Goal: Transaction & Acquisition: Purchase product/service

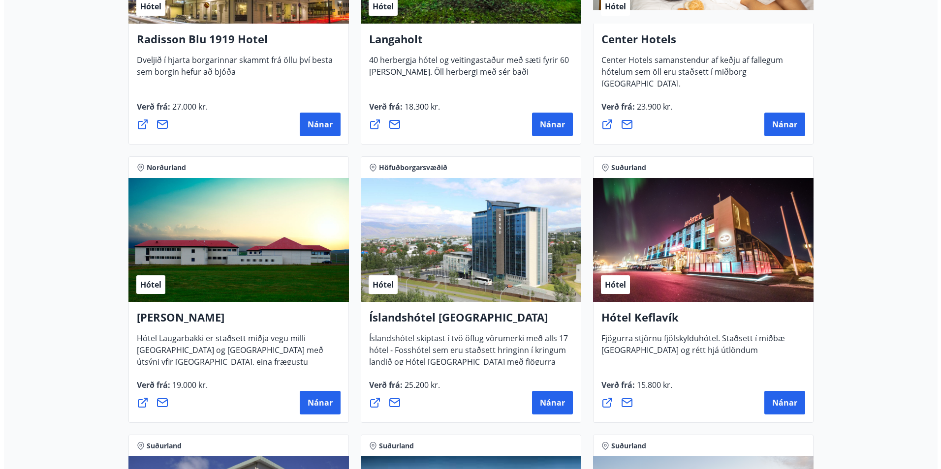
scroll to position [1722, 0]
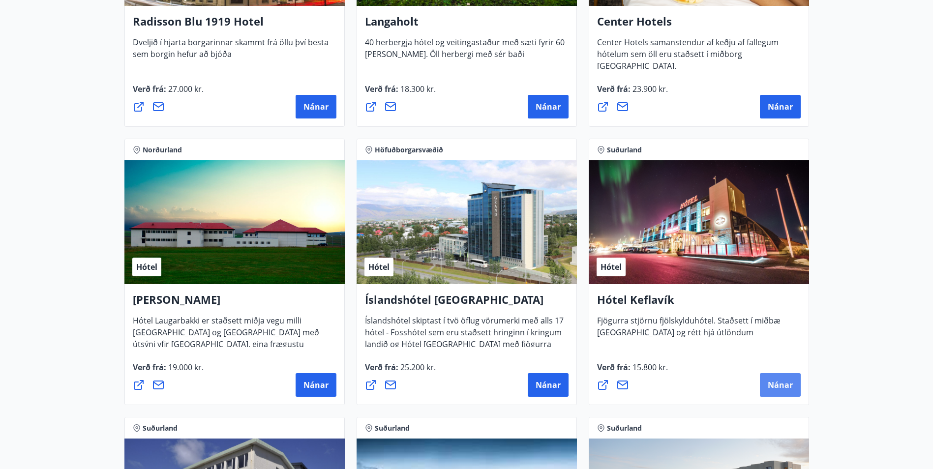
click at [783, 384] on span "Nánar" at bounding box center [780, 385] width 25 height 11
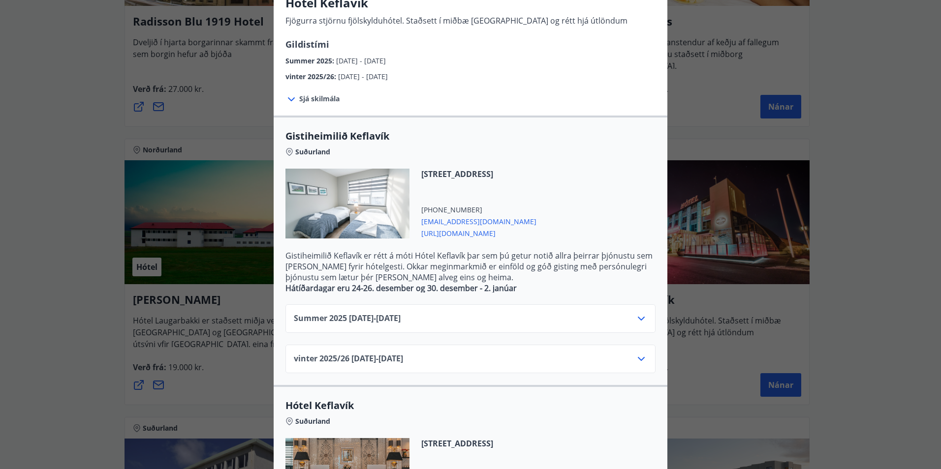
scroll to position [98, 0]
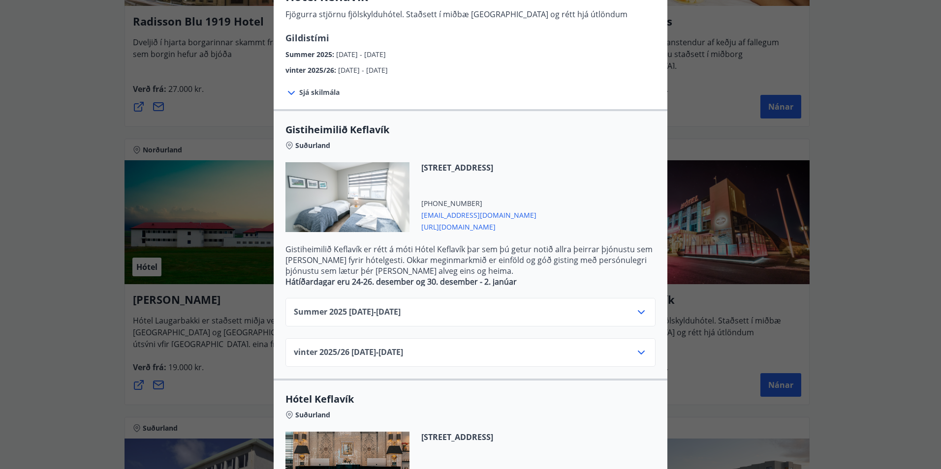
click at [640, 314] on icon at bounding box center [641, 312] width 12 height 12
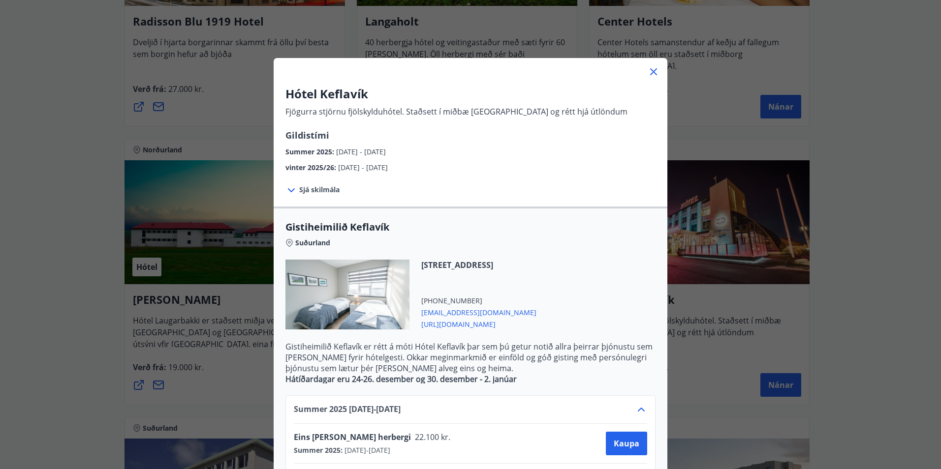
scroll to position [0, 0]
click at [650, 70] on icon at bounding box center [653, 72] width 7 height 7
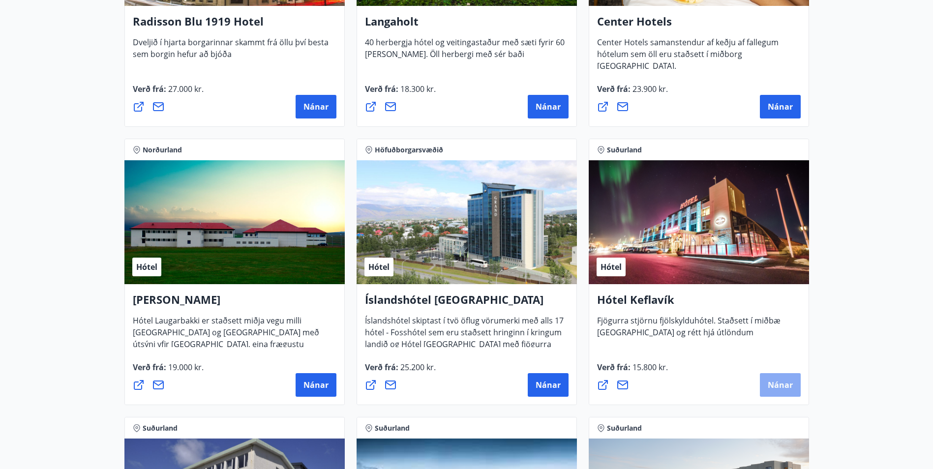
click at [776, 384] on span "Nánar" at bounding box center [780, 385] width 25 height 11
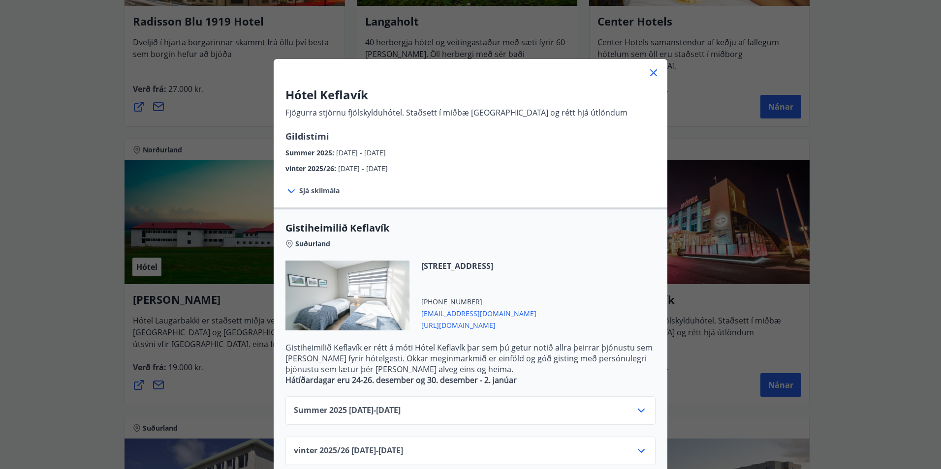
click at [313, 191] on span "Sjá skilmála" at bounding box center [319, 191] width 40 height 10
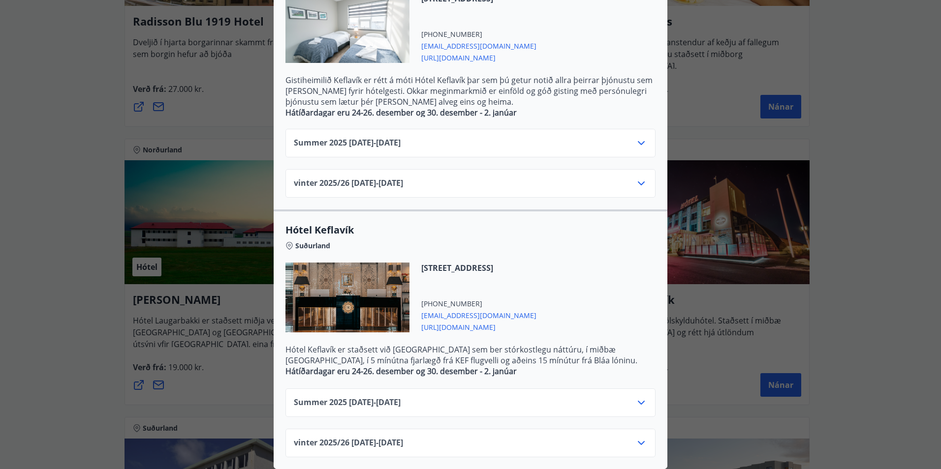
scroll to position [356, 0]
click at [638, 397] on icon at bounding box center [641, 403] width 12 height 12
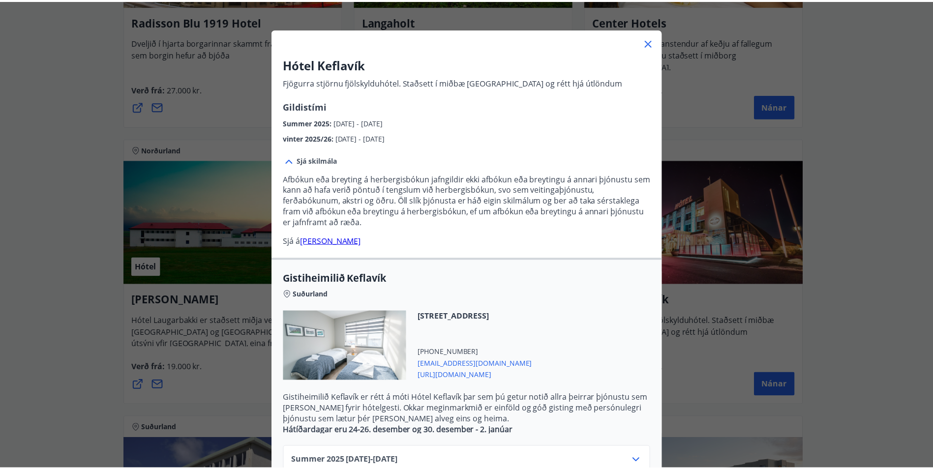
scroll to position [0, 0]
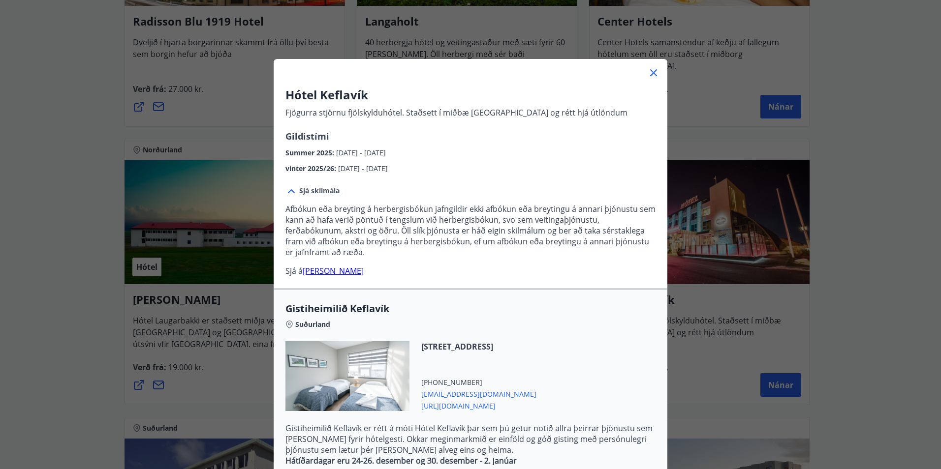
click at [650, 73] on icon at bounding box center [653, 72] width 7 height 7
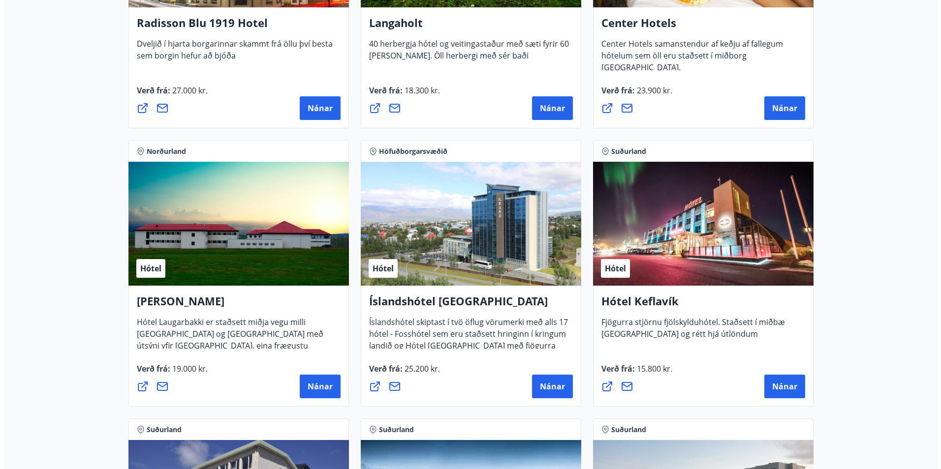
scroll to position [1722, 0]
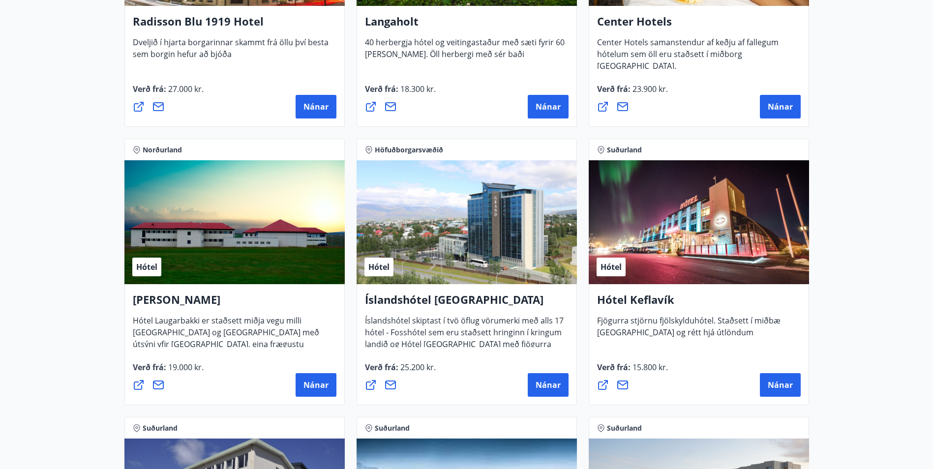
click at [605, 384] on icon at bounding box center [603, 385] width 10 height 10
click at [785, 381] on span "Nánar" at bounding box center [780, 385] width 25 height 11
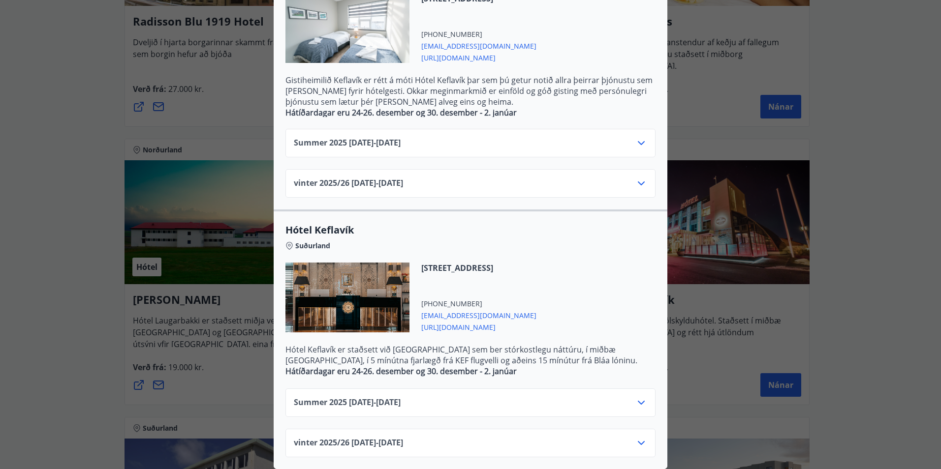
scroll to position [275, 0]
click at [636, 397] on icon at bounding box center [641, 403] width 12 height 12
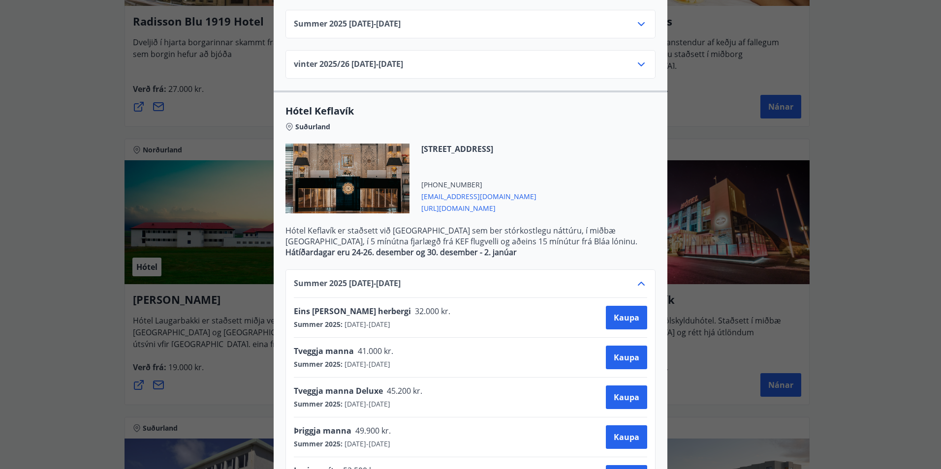
scroll to position [423, 0]
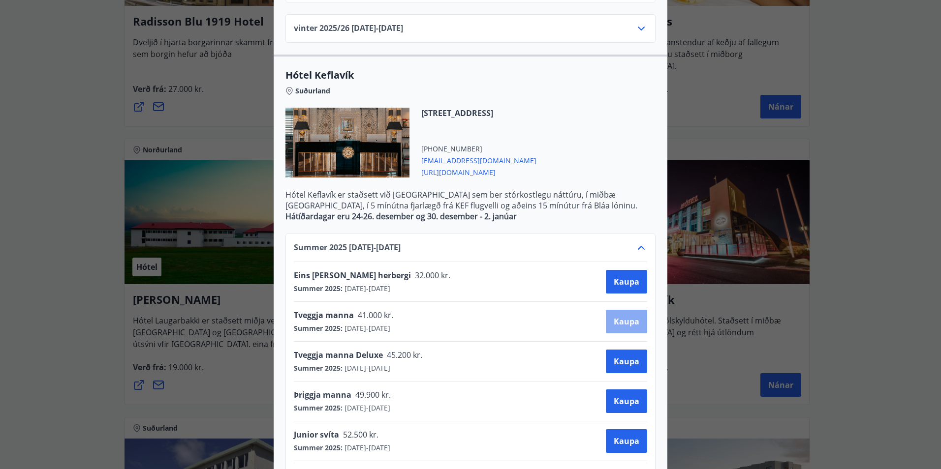
click at [633, 320] on span "Kaupa" at bounding box center [626, 321] width 26 height 11
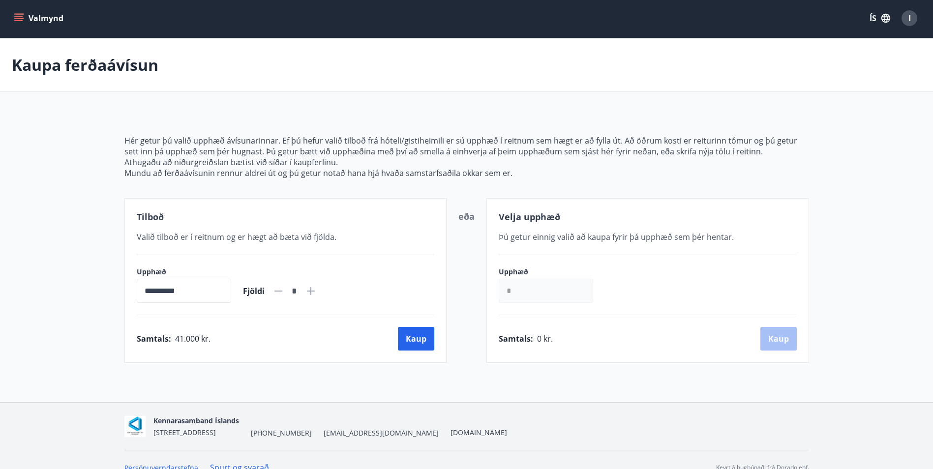
scroll to position [17, 0]
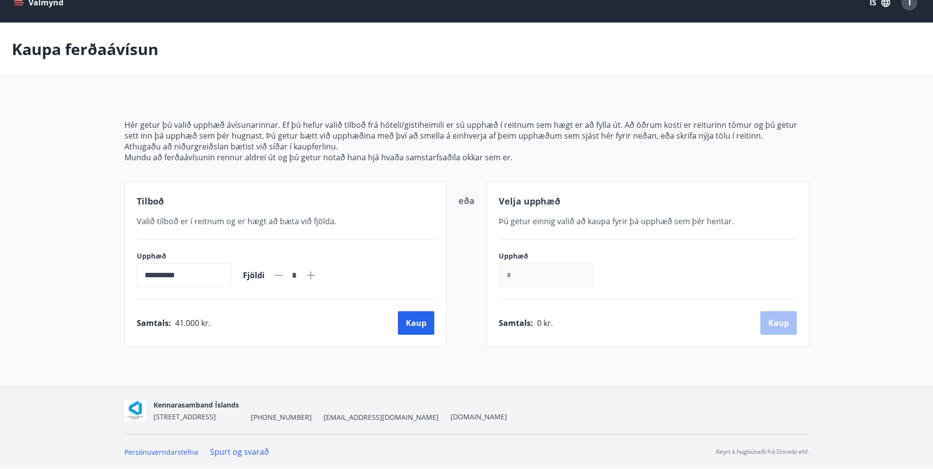
click at [559, 278] on input "*" at bounding box center [546, 275] width 94 height 24
click at [539, 274] on input "*" at bounding box center [546, 275] width 94 height 24
click at [558, 277] on input "*" at bounding box center [546, 275] width 94 height 24
click at [514, 274] on input "*" at bounding box center [546, 275] width 94 height 24
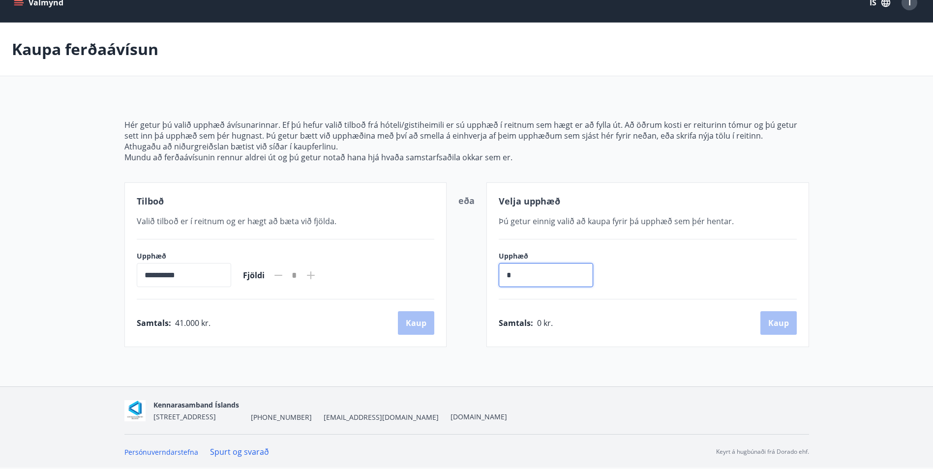
click at [509, 284] on input "*" at bounding box center [546, 275] width 94 height 24
click at [525, 279] on input "*" at bounding box center [546, 275] width 94 height 24
click at [533, 275] on input "*" at bounding box center [546, 275] width 94 height 24
type input "******"
click at [792, 326] on button "Kaup" at bounding box center [778, 323] width 36 height 24
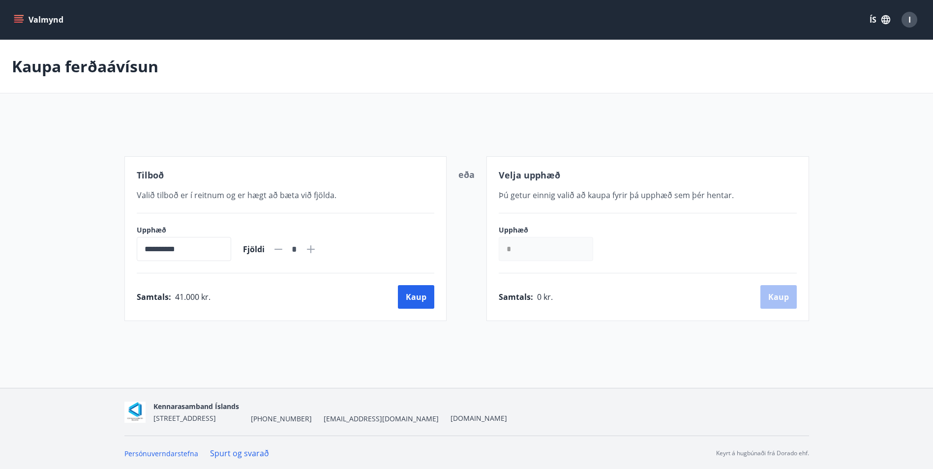
scroll to position [1, 0]
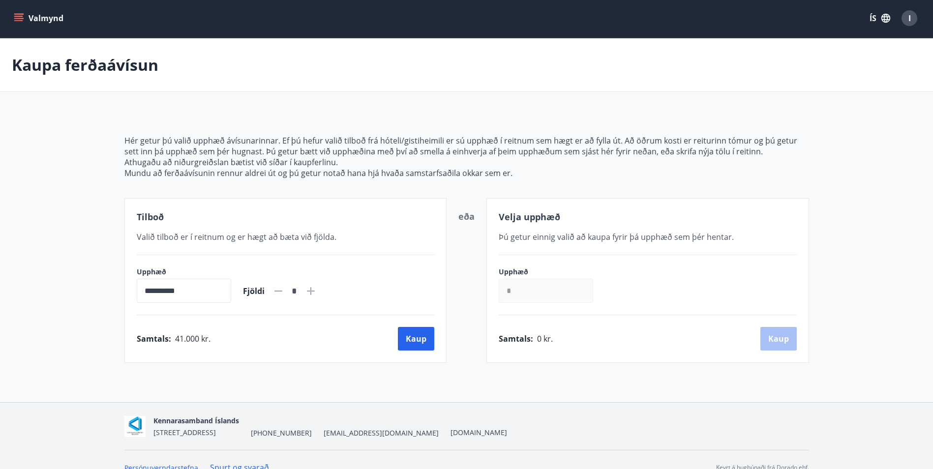
click at [536, 290] on input "*" at bounding box center [546, 291] width 94 height 24
type input "******"
click at [786, 343] on button "Kaup" at bounding box center [778, 339] width 36 height 24
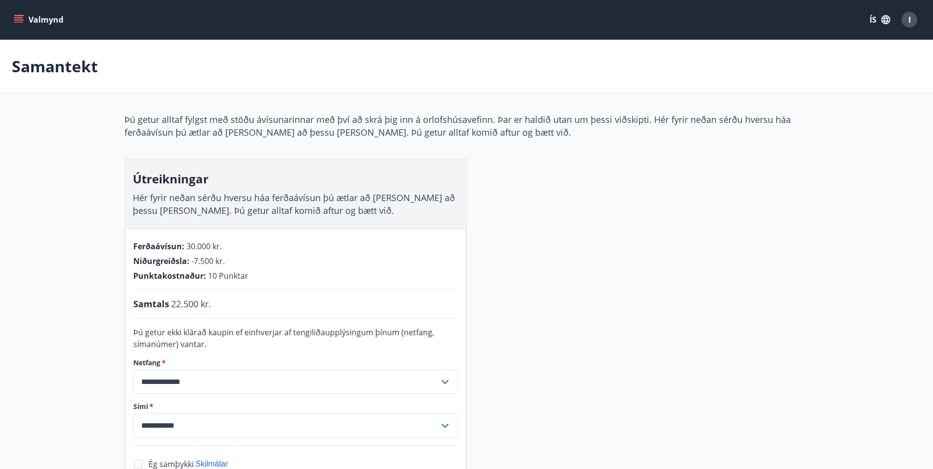
scroll to position [1, 0]
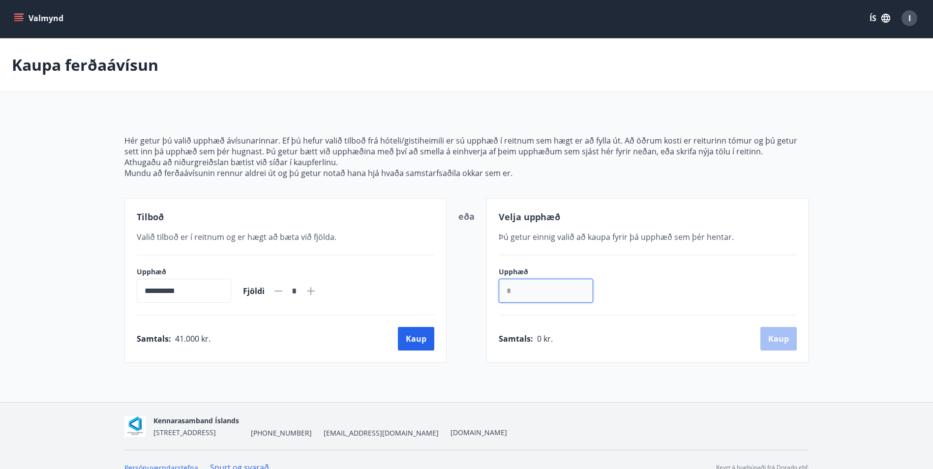
click at [517, 290] on input "*" at bounding box center [546, 291] width 94 height 24
type input "******"
click at [768, 338] on button "Kaup" at bounding box center [778, 339] width 36 height 24
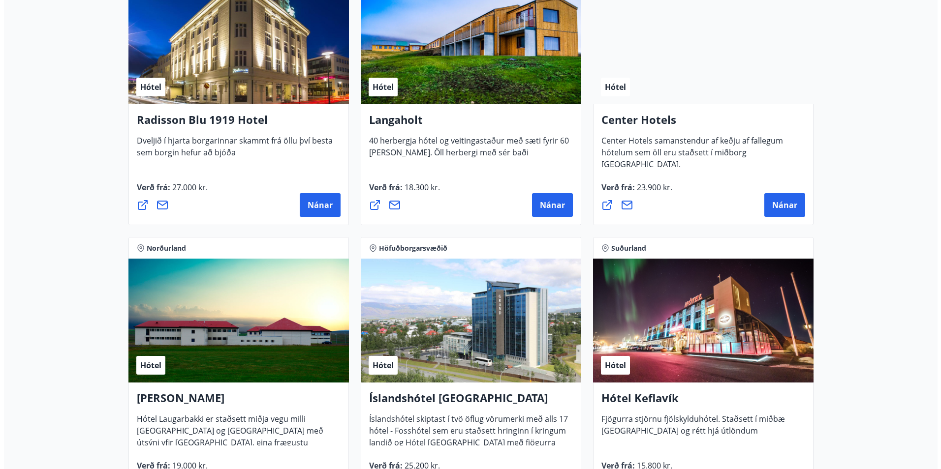
scroll to position [1820, 0]
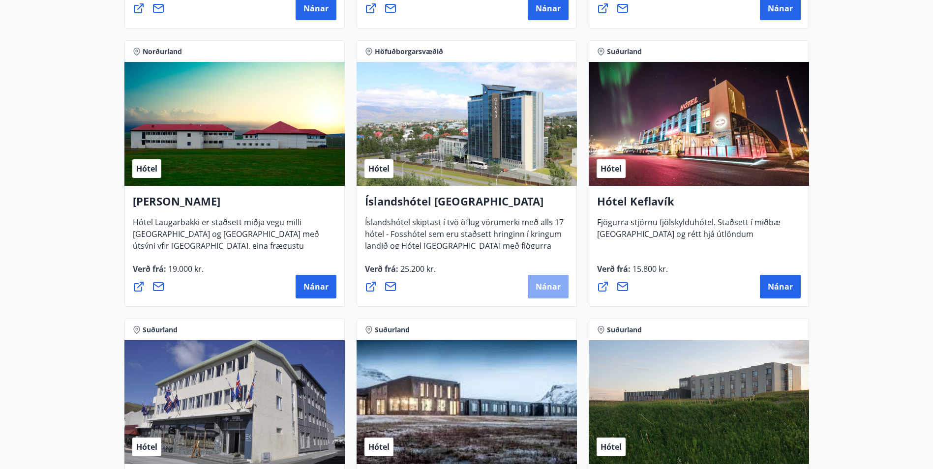
click at [546, 281] on span "Nánar" at bounding box center [548, 286] width 25 height 11
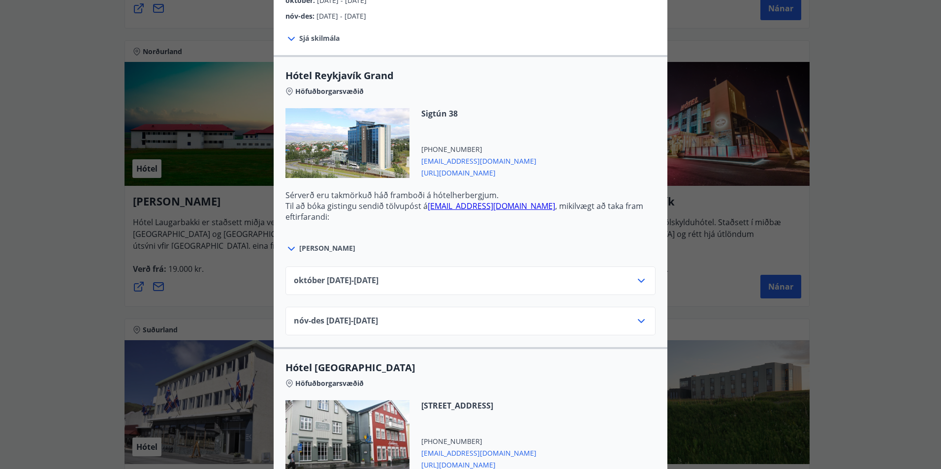
scroll to position [295, 0]
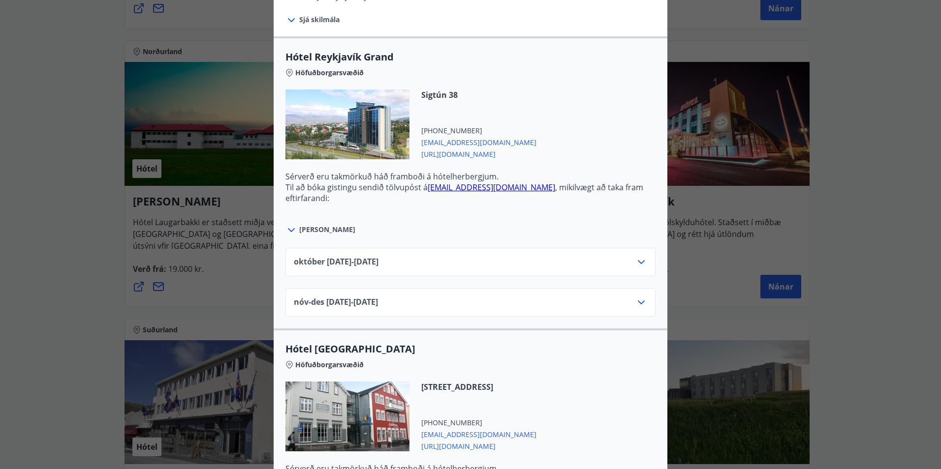
click at [638, 259] on icon at bounding box center [641, 262] width 12 height 12
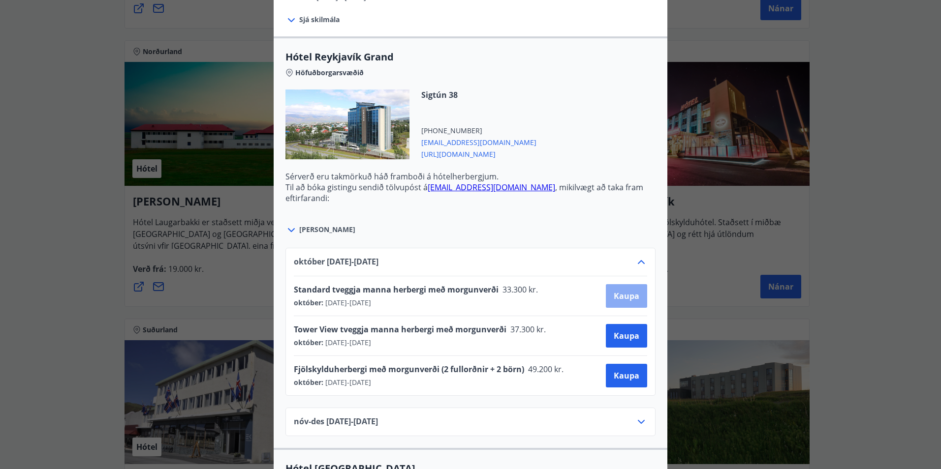
click at [626, 295] on span "Kaupa" at bounding box center [626, 296] width 26 height 11
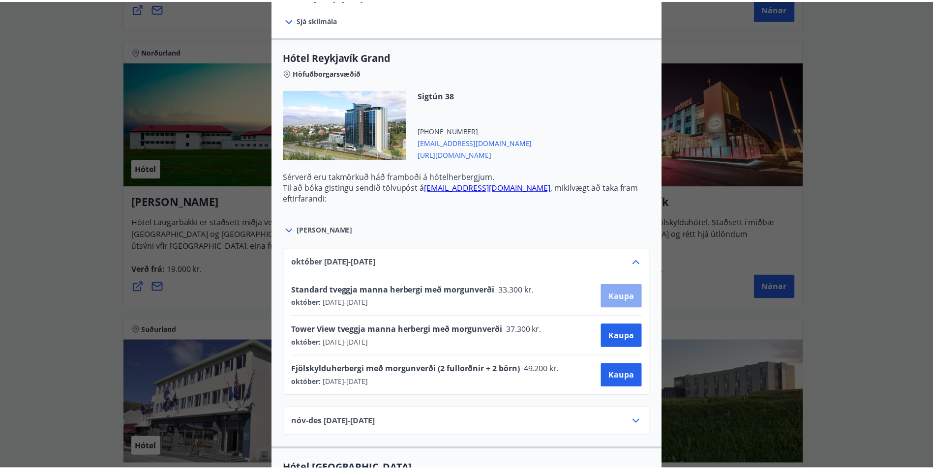
scroll to position [1, 0]
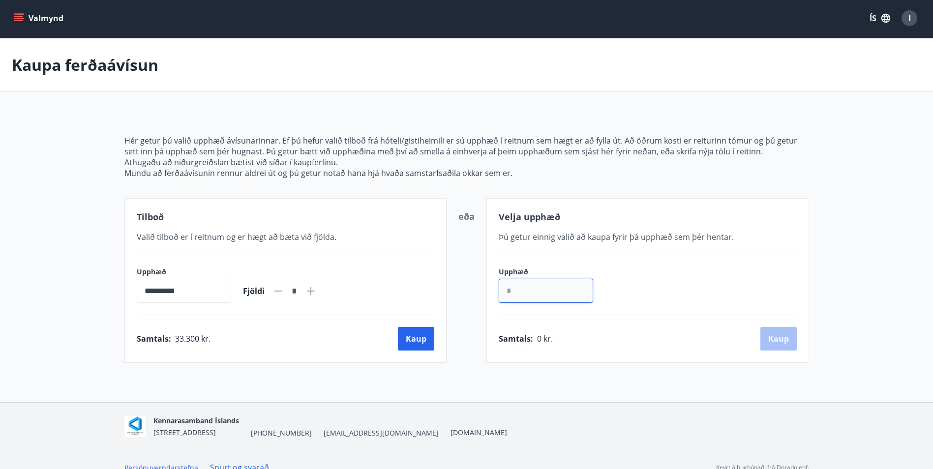
click at [539, 294] on input "*" at bounding box center [546, 291] width 94 height 24
type input "******"
click at [781, 341] on button "Kaup" at bounding box center [778, 339] width 36 height 24
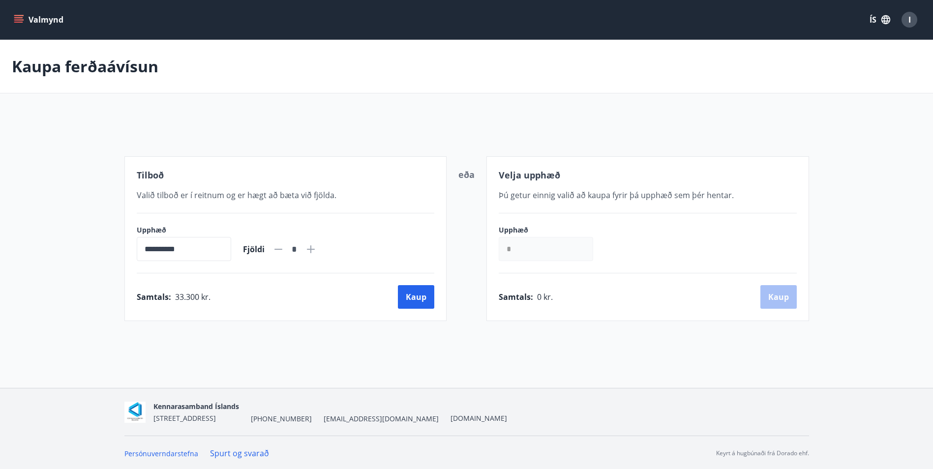
scroll to position [1, 0]
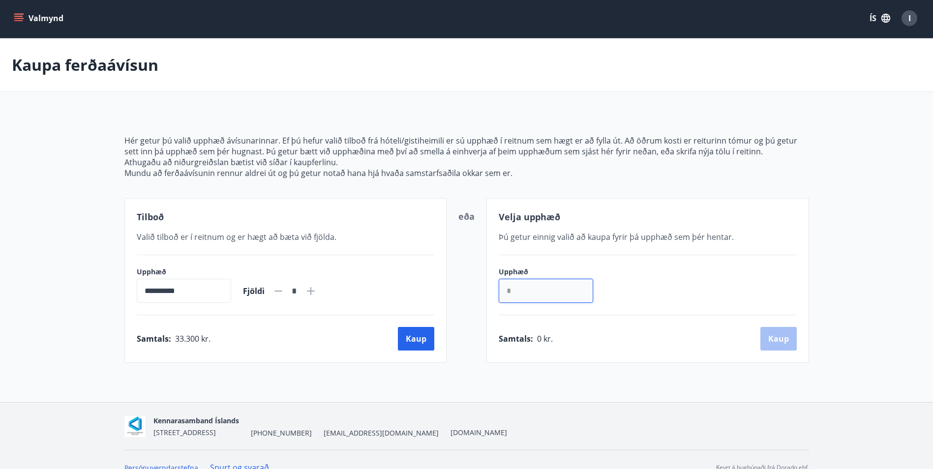
click at [515, 295] on input "*" at bounding box center [546, 291] width 94 height 24
type input "******"
click at [790, 345] on button "Kaup" at bounding box center [778, 339] width 36 height 24
